Goal: Transaction & Acquisition: Purchase product/service

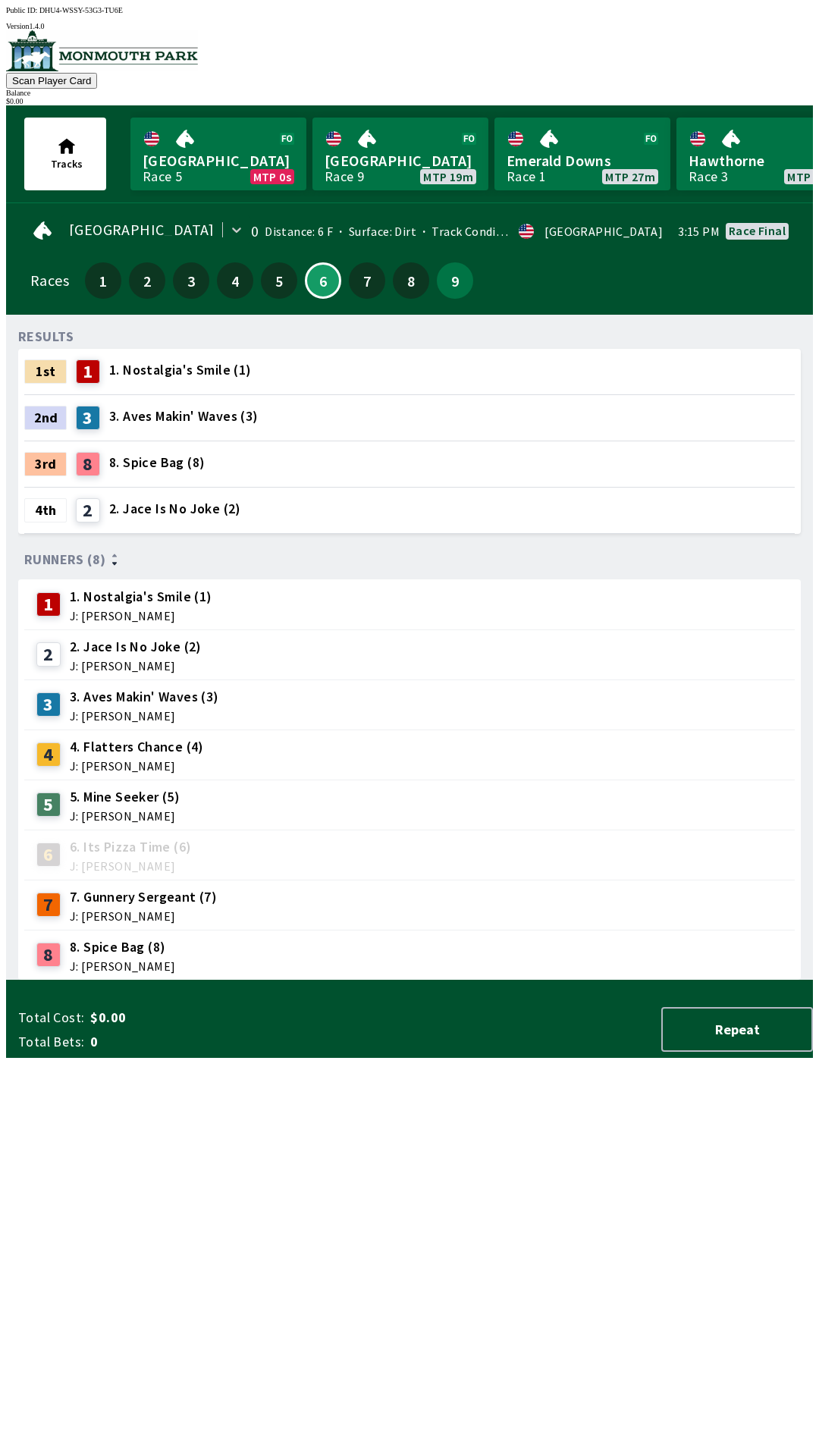
click at [295, 981] on div "RESULTS 1st 1 1. Nostalgia's Smile (1) 2nd 3 3. Aves Makin' Waves (3) 3rd 8 8. …" at bounding box center [416, 654] width 795 height 654
click at [452, 286] on button "9" at bounding box center [454, 280] width 36 height 36
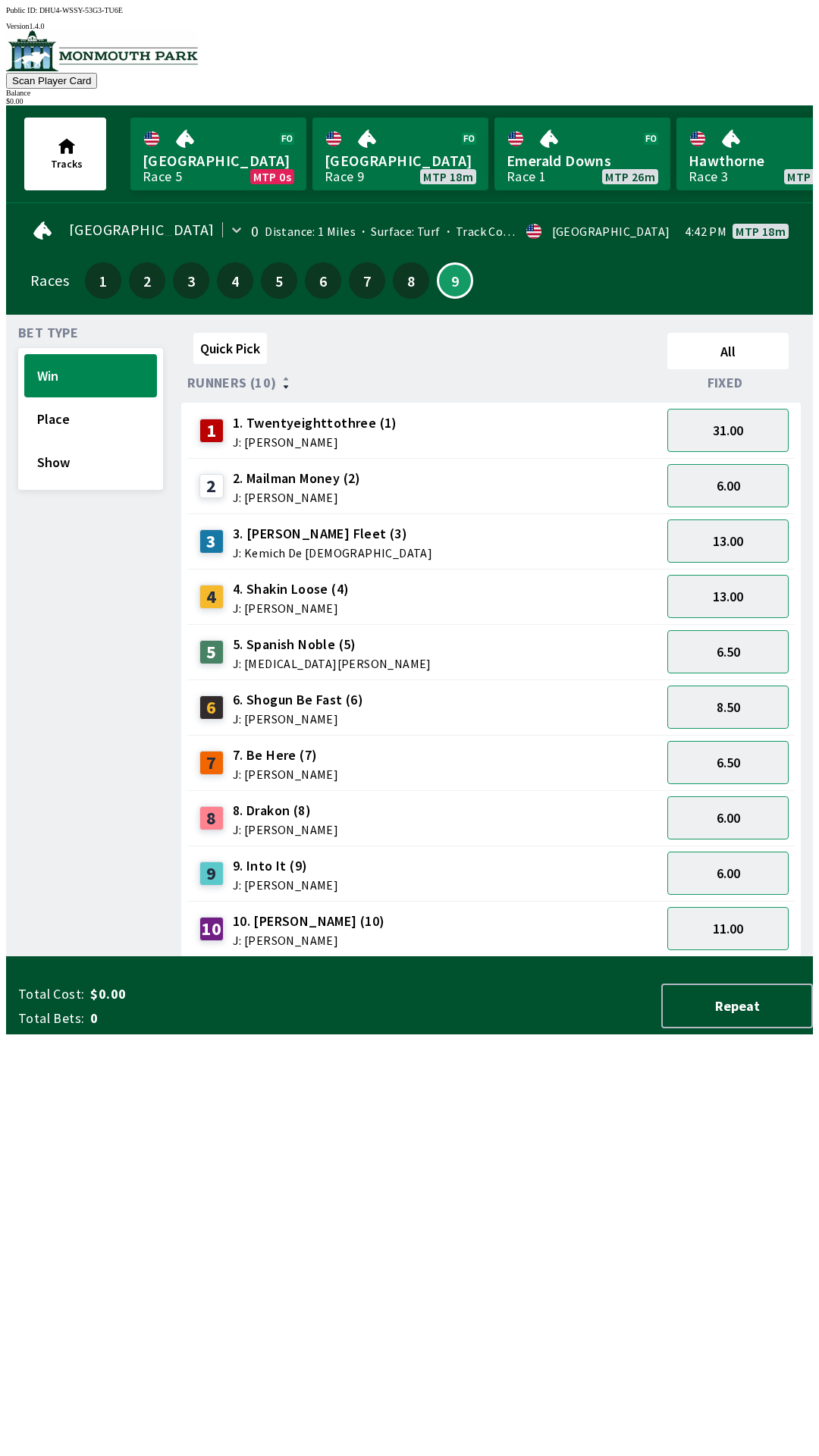
click at [264, 491] on span "J: [PERSON_NAME]" at bounding box center [296, 497] width 128 height 12
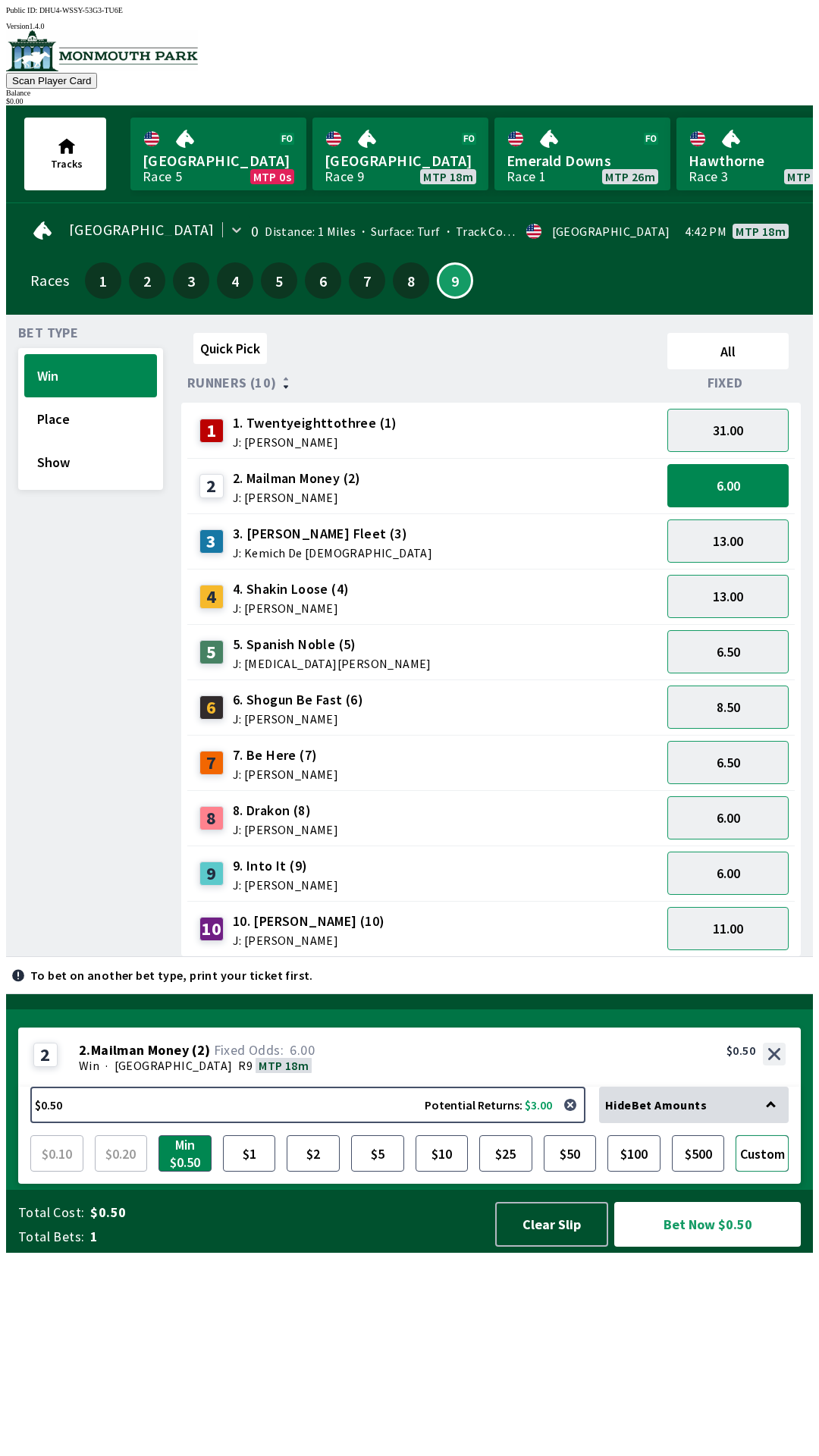
click at [764, 1172] on button "Custom" at bounding box center [762, 1153] width 53 height 36
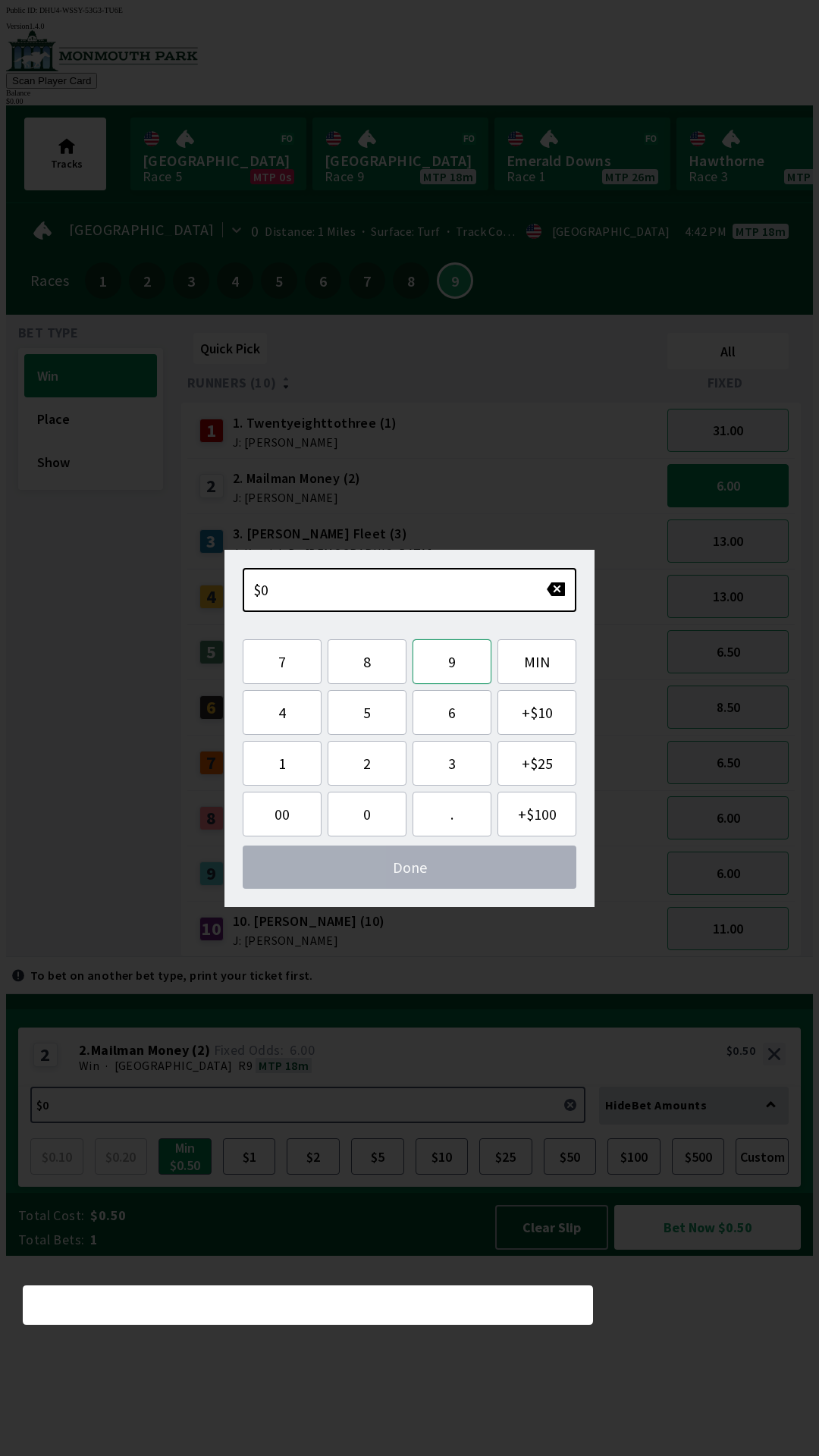
click at [445, 669] on button "9" at bounding box center [452, 662] width 79 height 45
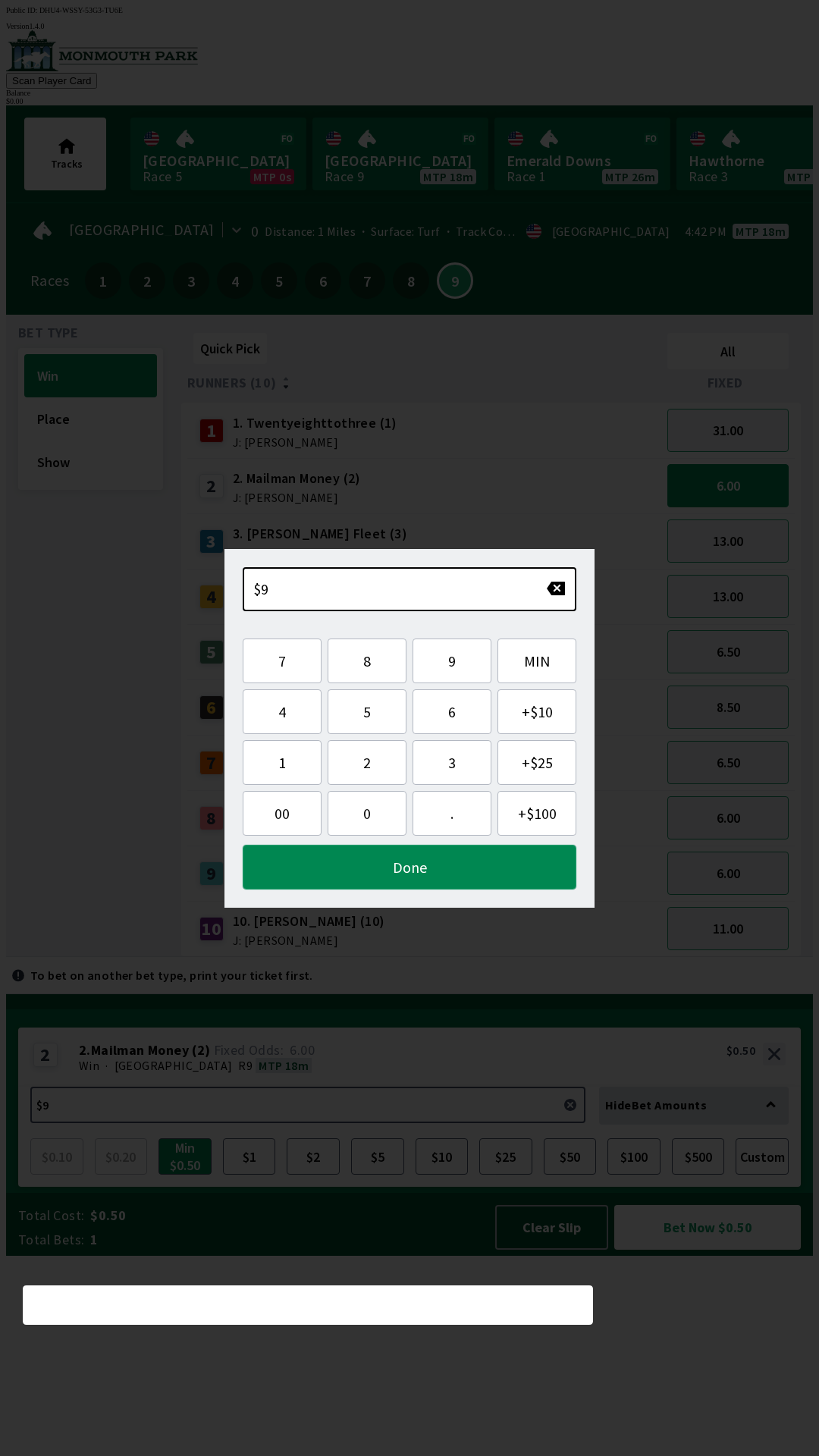
click at [391, 873] on button "Done" at bounding box center [409, 867] width 334 height 45
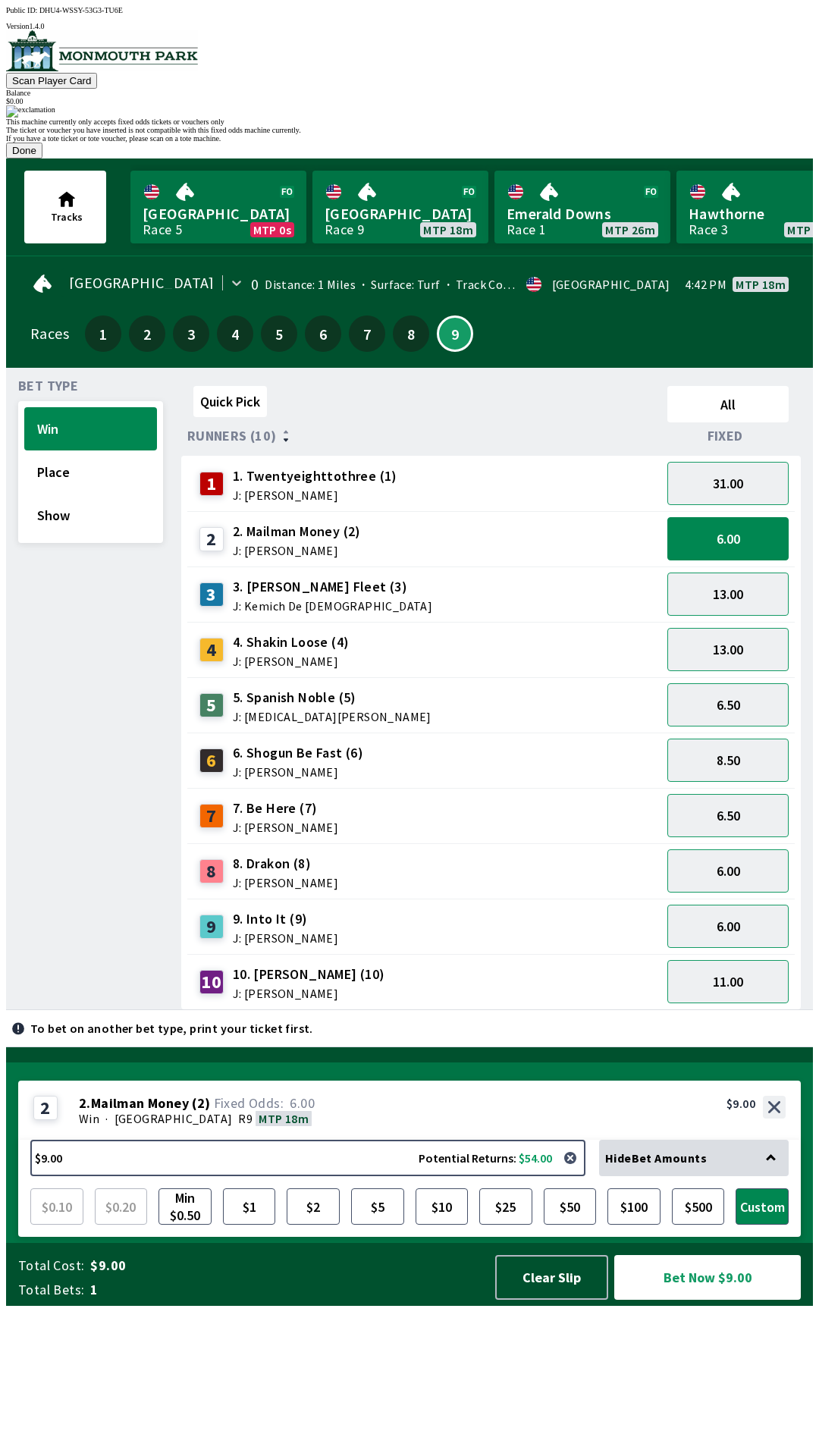
click at [42, 159] on button "Done" at bounding box center [24, 150] width 36 height 16
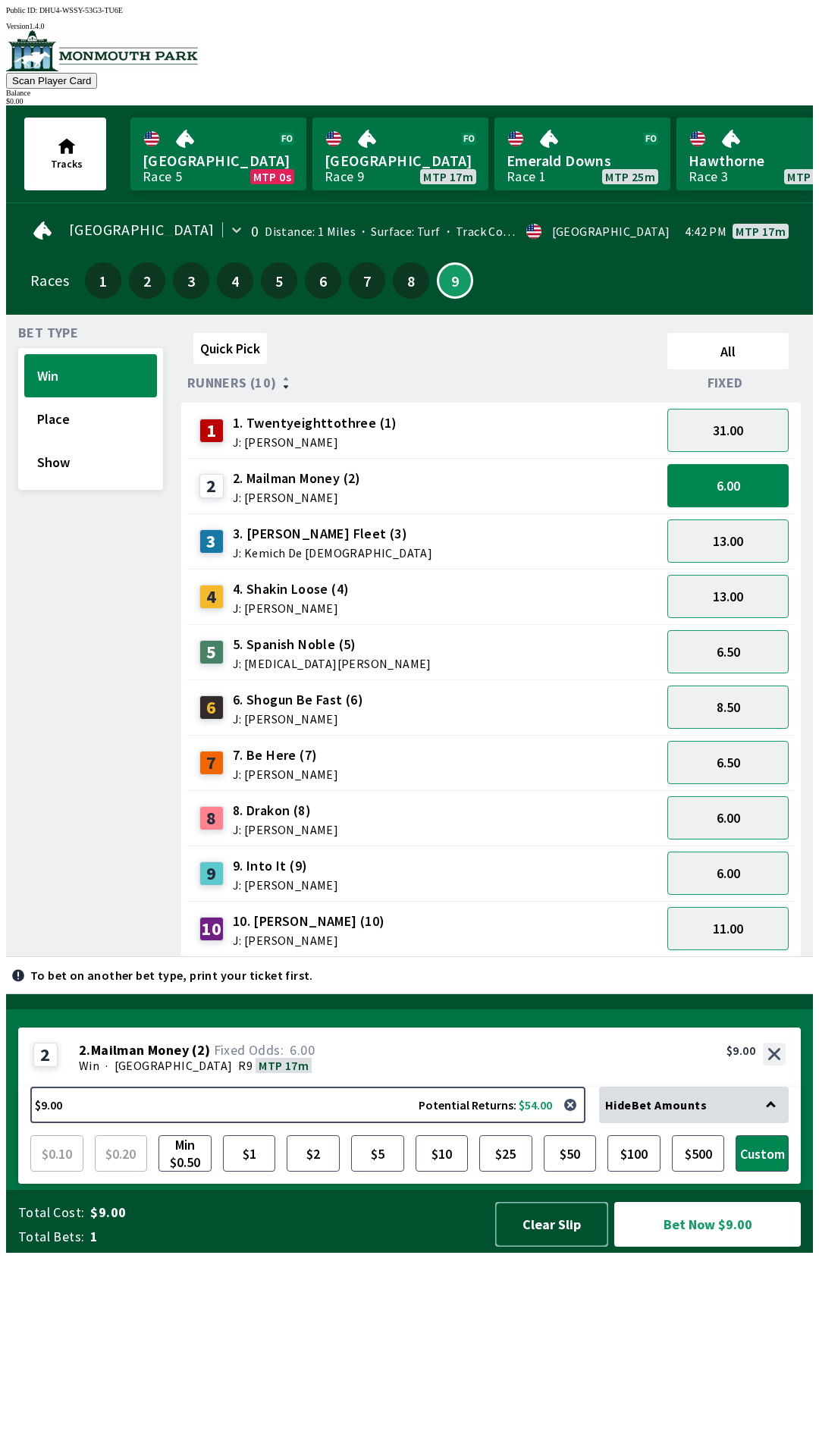
click at [525, 1247] on button "Clear Slip" at bounding box center [551, 1224] width 113 height 45
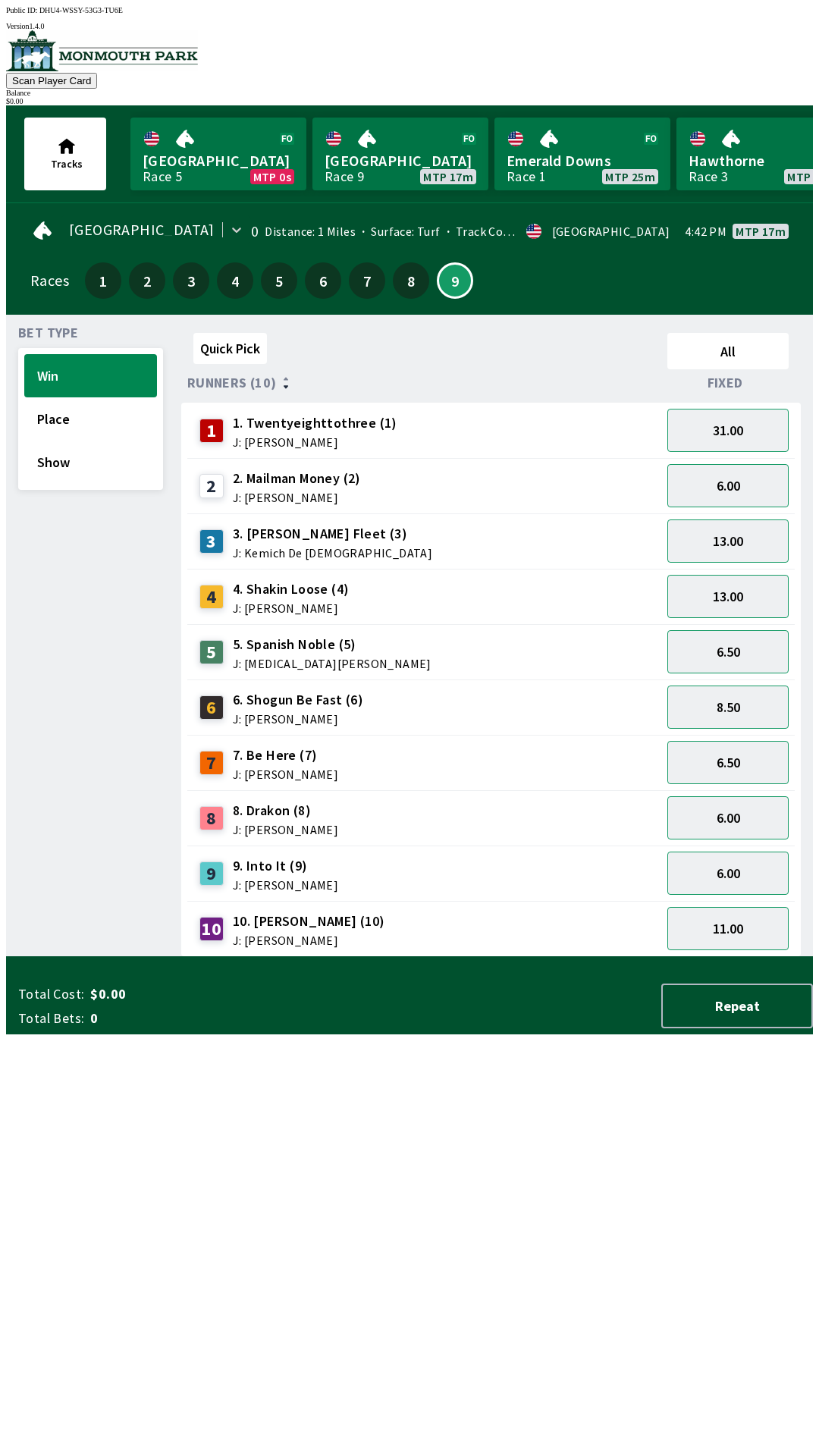
click at [526, 1028] on div "Total Cost: $0.00 Total Bets: 0 Repeat" at bounding box center [416, 1006] width 795 height 45
click at [528, 1028] on div "Total Cost: $0.00 Total Bets: 0 Repeat" at bounding box center [416, 1006] width 795 height 45
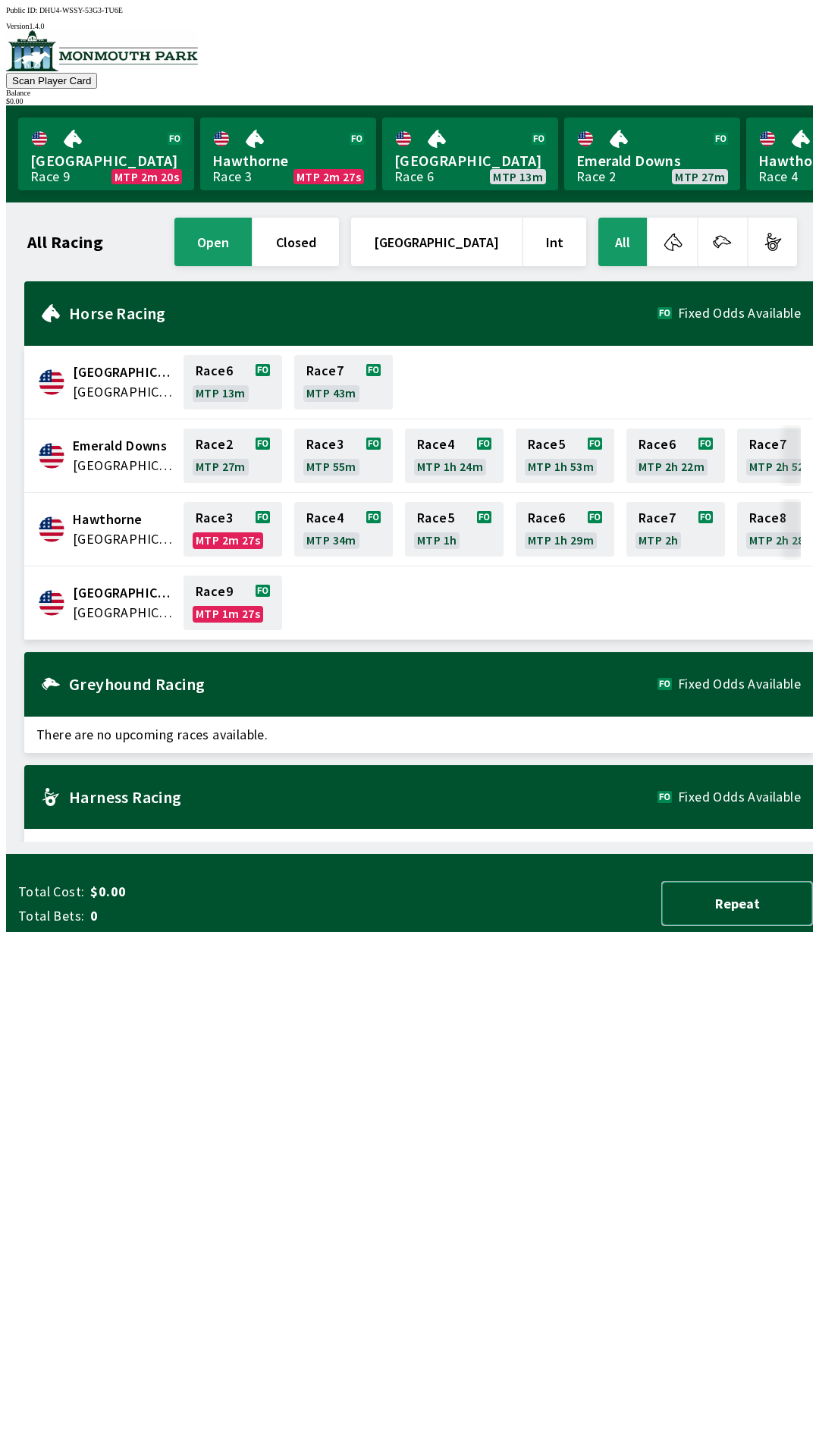
click at [760, 926] on button "Repeat" at bounding box center [738, 903] width 152 height 45
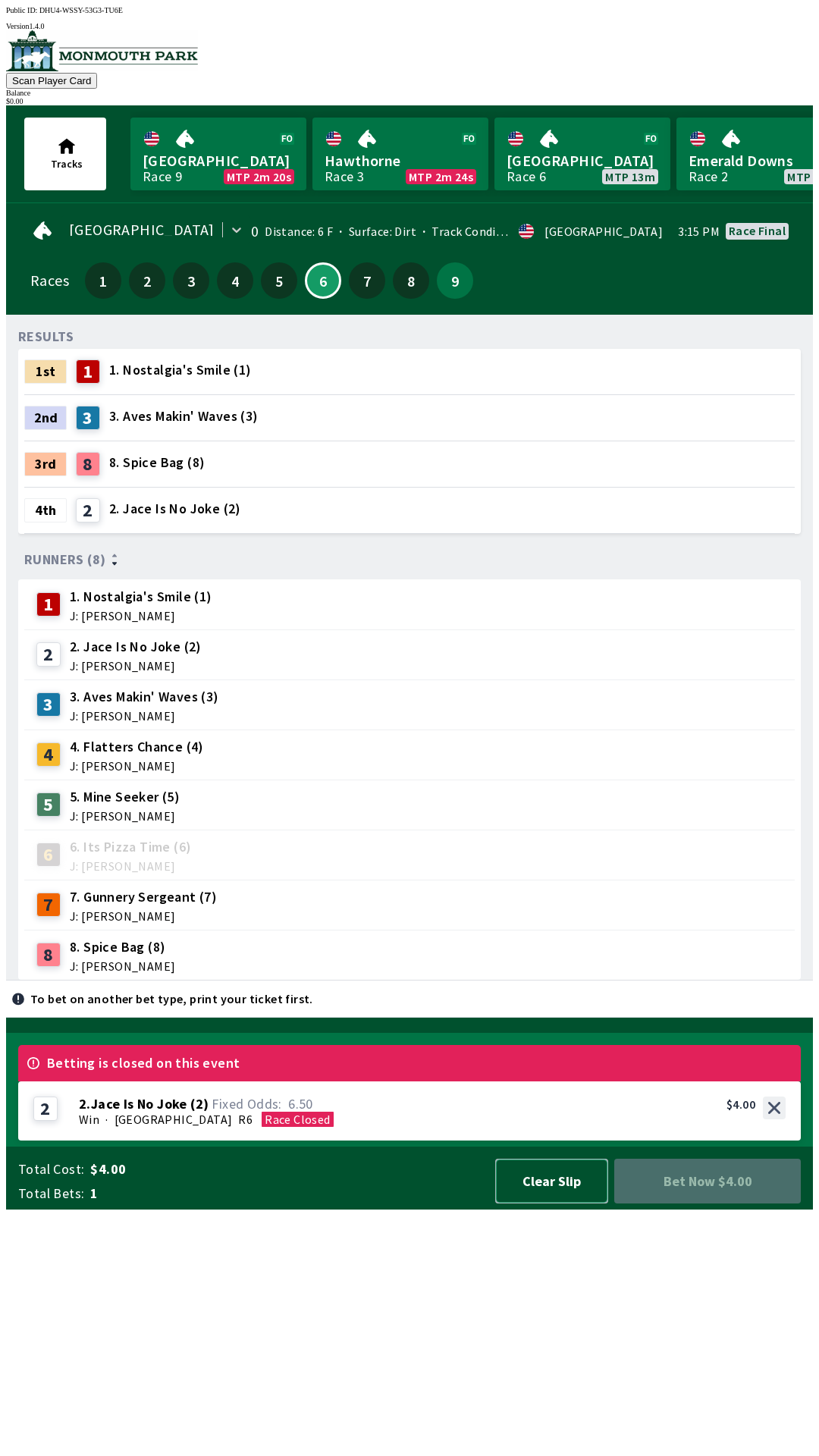
click at [551, 1203] on button "Clear Slip" at bounding box center [551, 1181] width 113 height 45
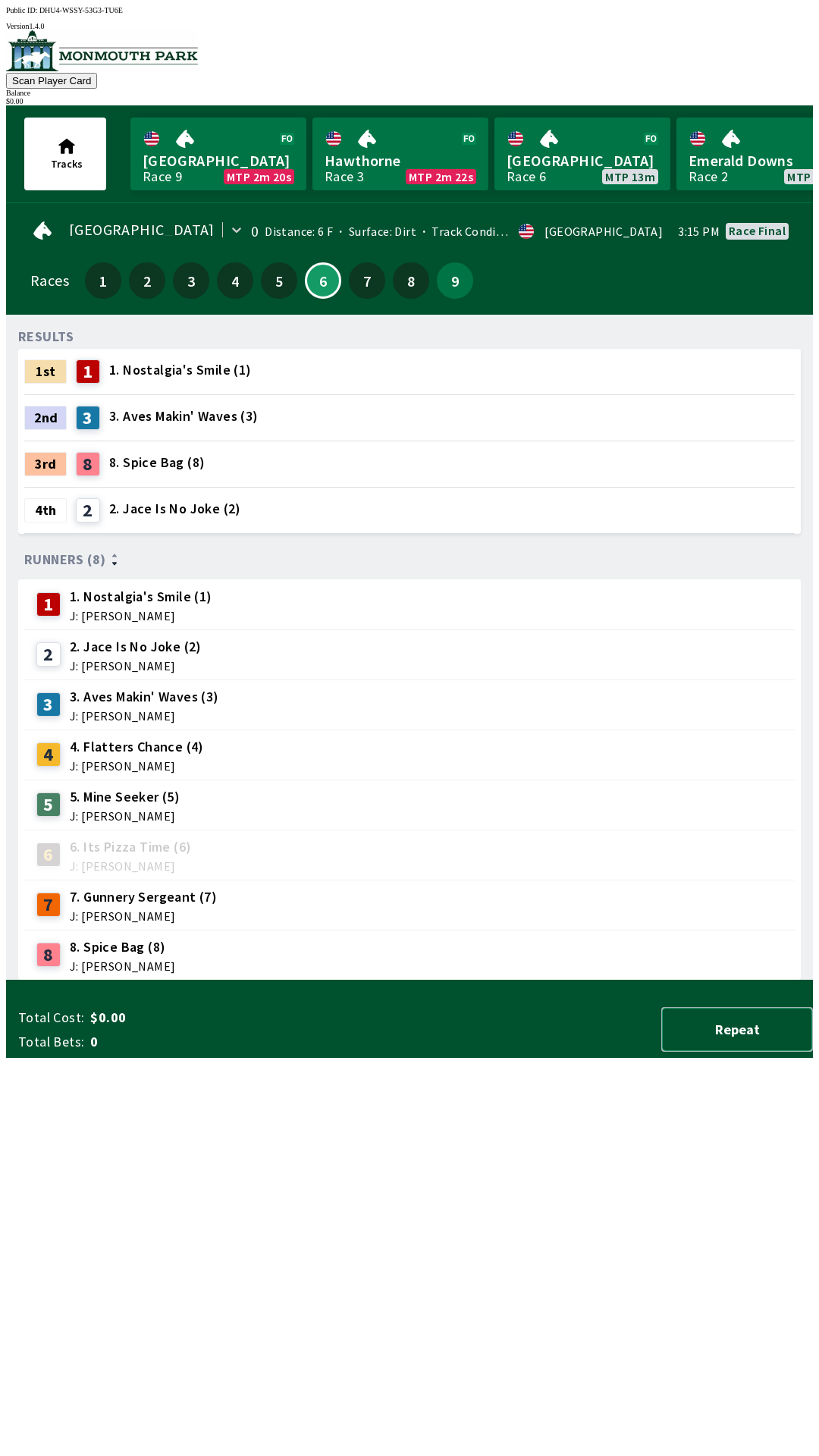
click at [766, 1052] on button "Repeat" at bounding box center [738, 1029] width 152 height 45
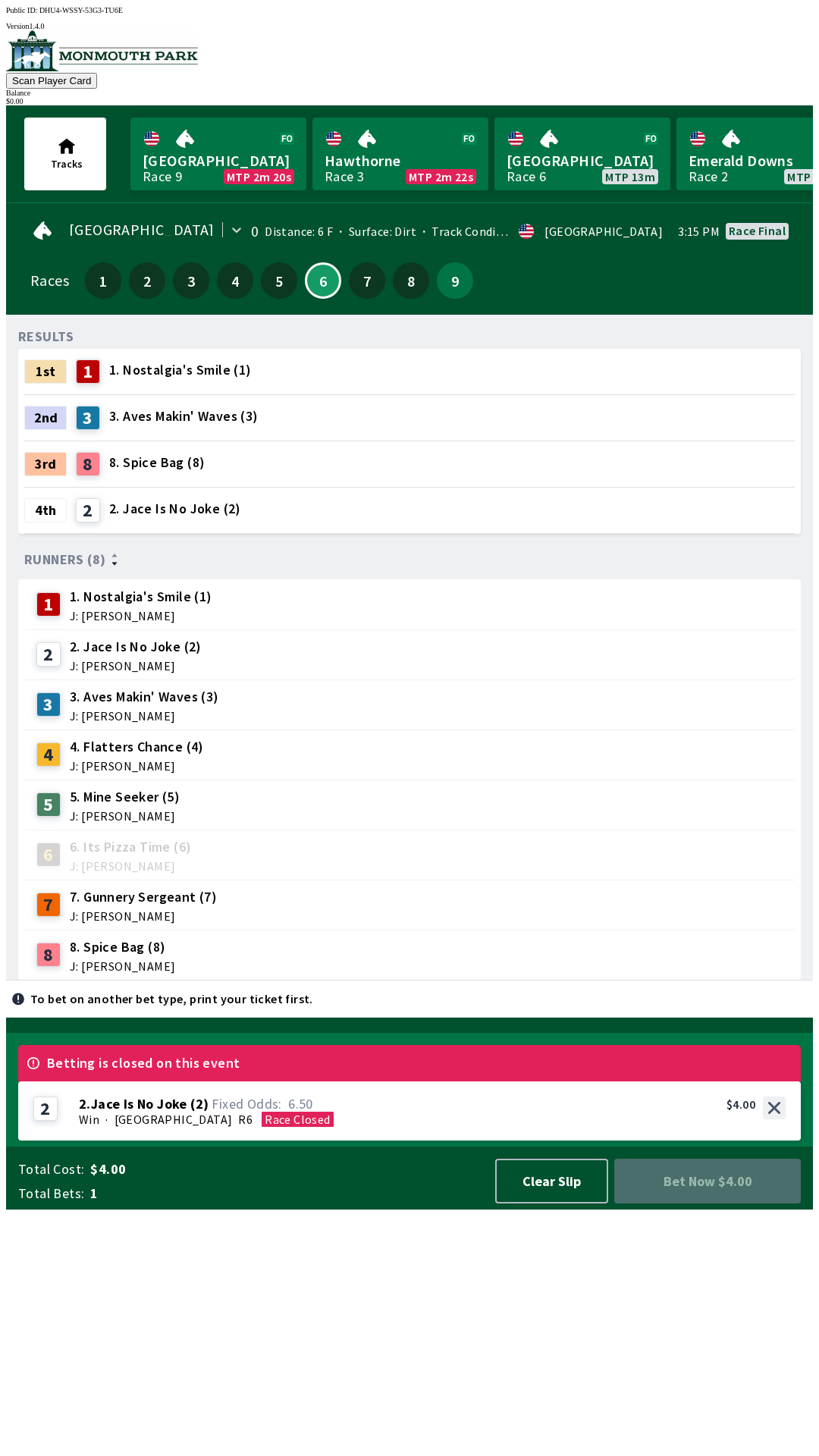
click at [771, 1192] on span "Bet Now $4.00" at bounding box center [707, 1181] width 162 height 21
click at [768, 1192] on span "Bet Now $4.00" at bounding box center [707, 1181] width 162 height 21
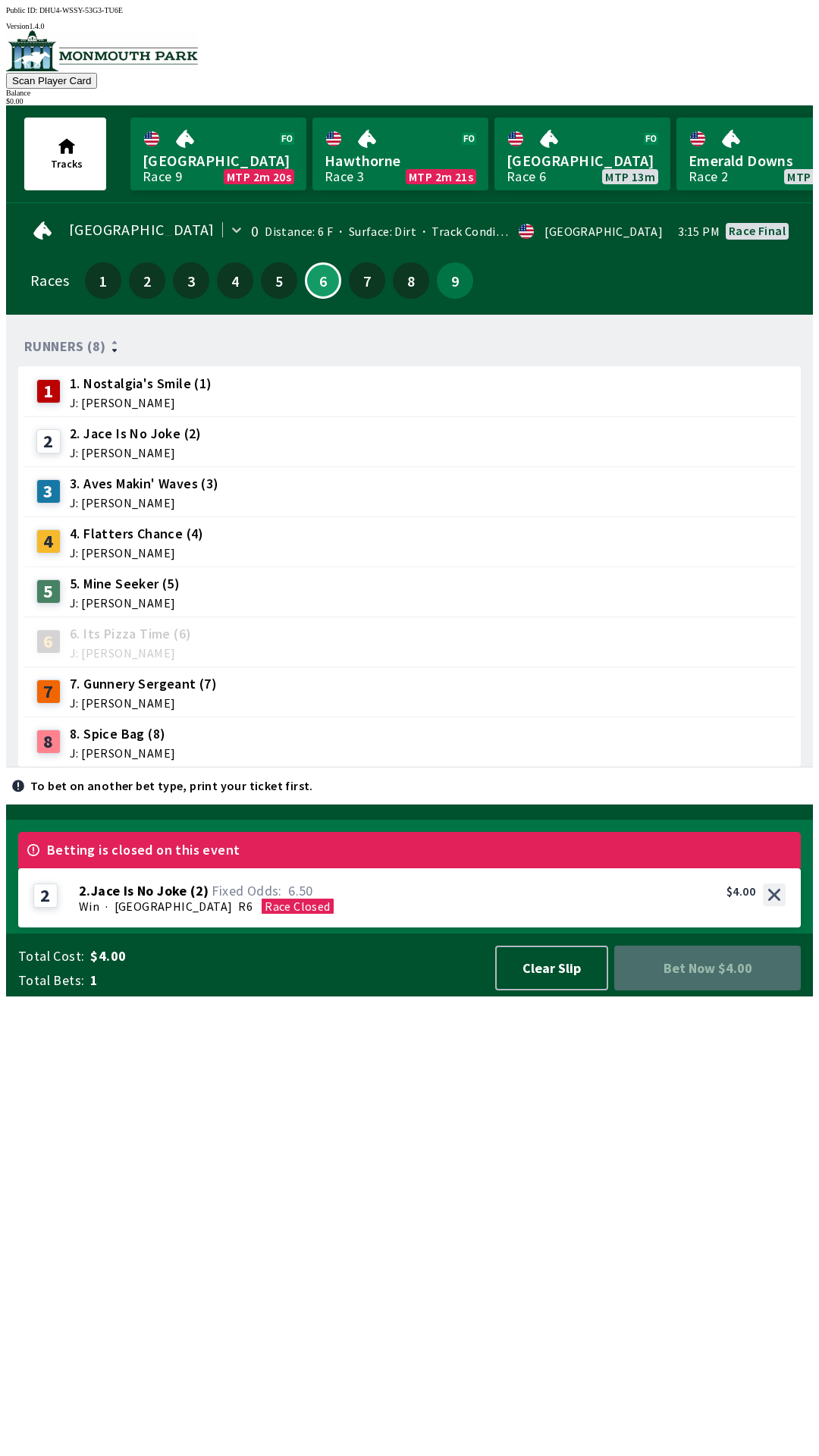
click at [760, 928] on div "2 2 . Jace Is No Joke ( 2 ) Win · [STREET_ADDRESS]. Jace Is No Joke (2) 6.50 $4…" at bounding box center [410, 898] width 783 height 59
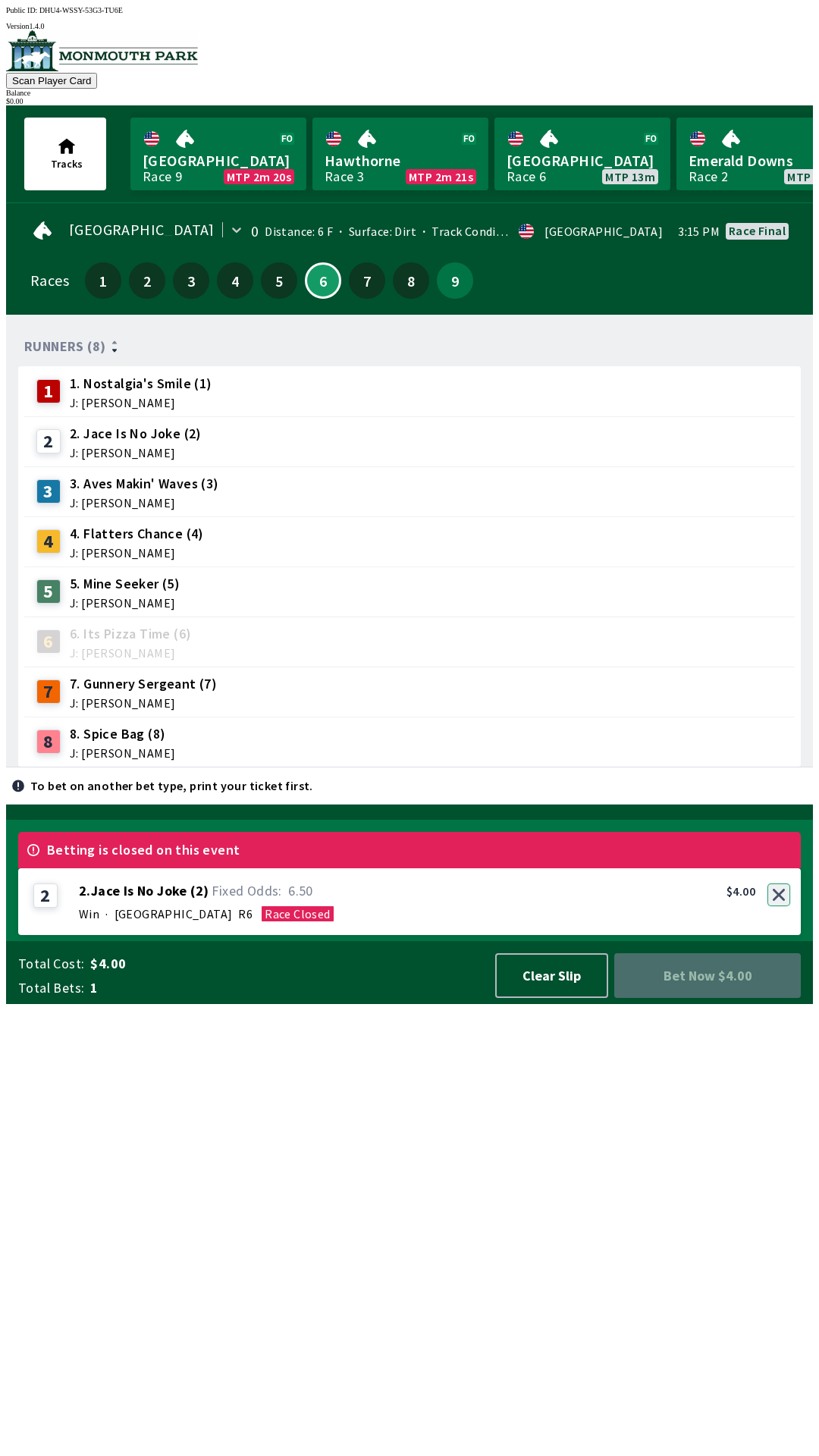
click at [781, 936] on div "2 2 . Jace Is No Joke ( 2 ) Win · [STREET_ADDRESS]. Jace Is No Joke (2) 6.50 $4…" at bounding box center [410, 902] width 783 height 67
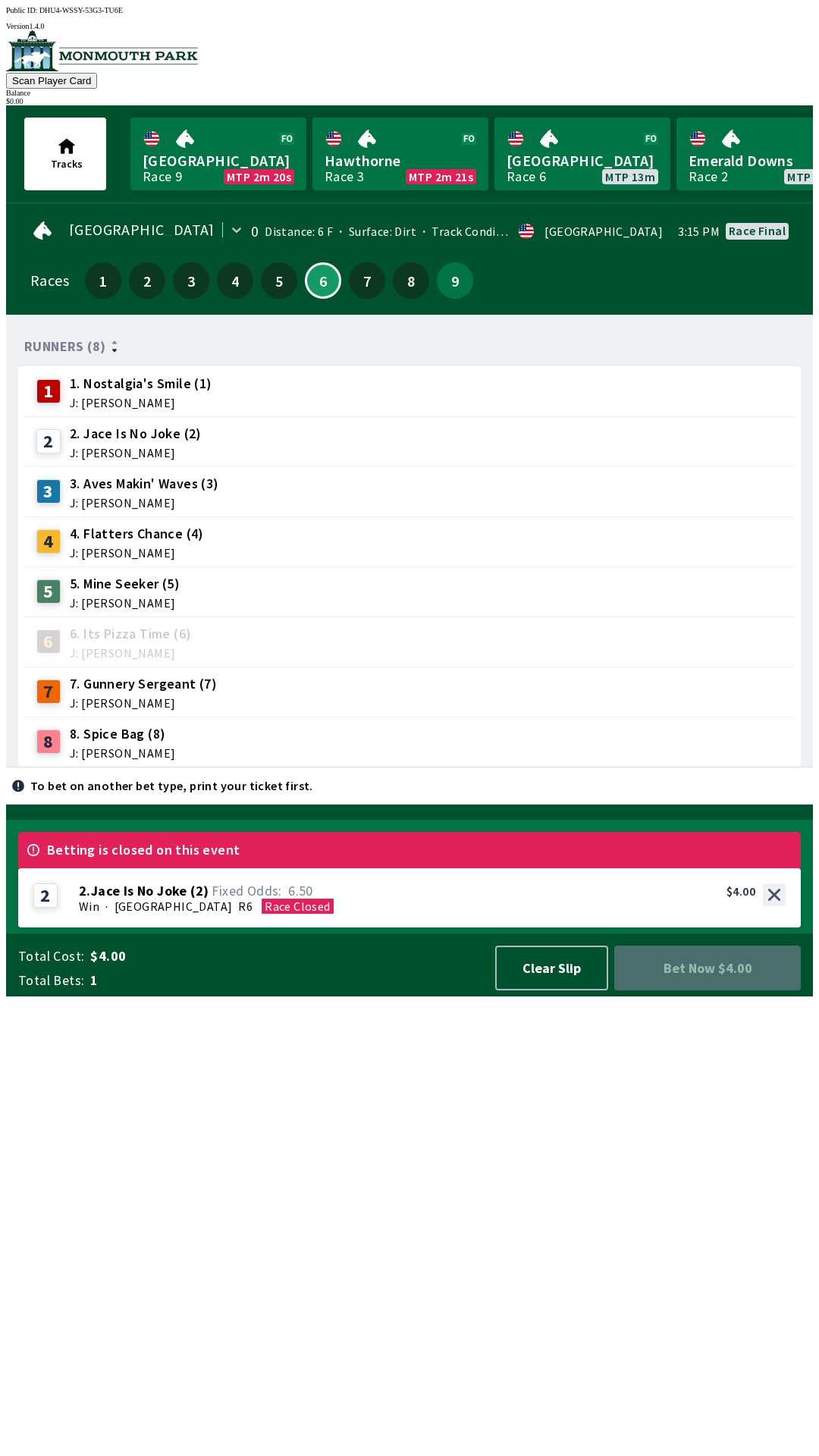
click at [787, 928] on div "2 2 . Jace Is No Joke ( 2 ) Win · [STREET_ADDRESS]. Jace Is No Joke (2) 6.50 $4…" at bounding box center [410, 898] width 783 height 59
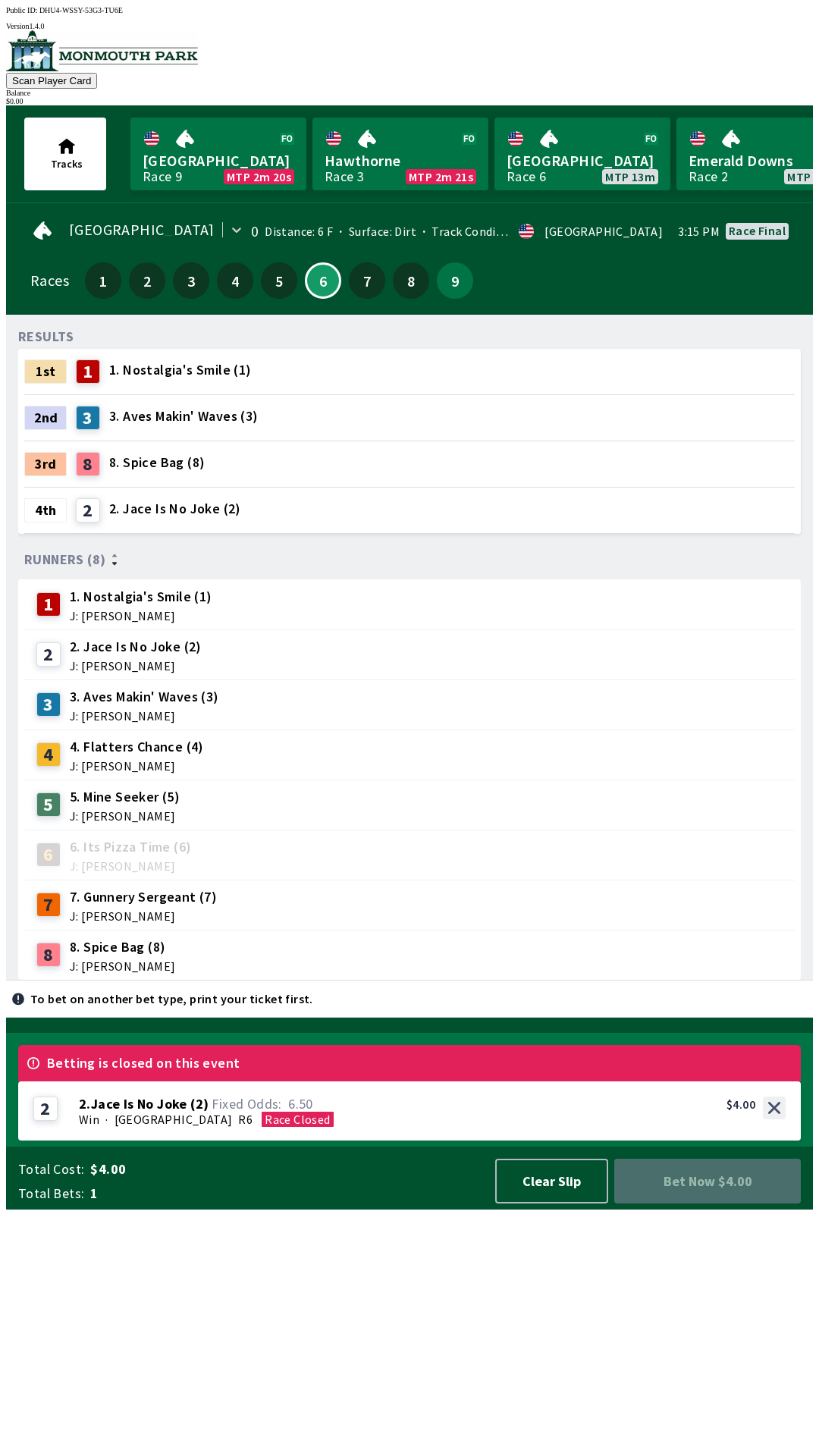
click at [791, 1141] on div "2 2 . Jace Is No Joke ( 2 ) Win · [STREET_ADDRESS]. Jace Is No Joke (2) 6.50 $4…" at bounding box center [410, 1111] width 783 height 59
